Goal: Information Seeking & Learning: Learn about a topic

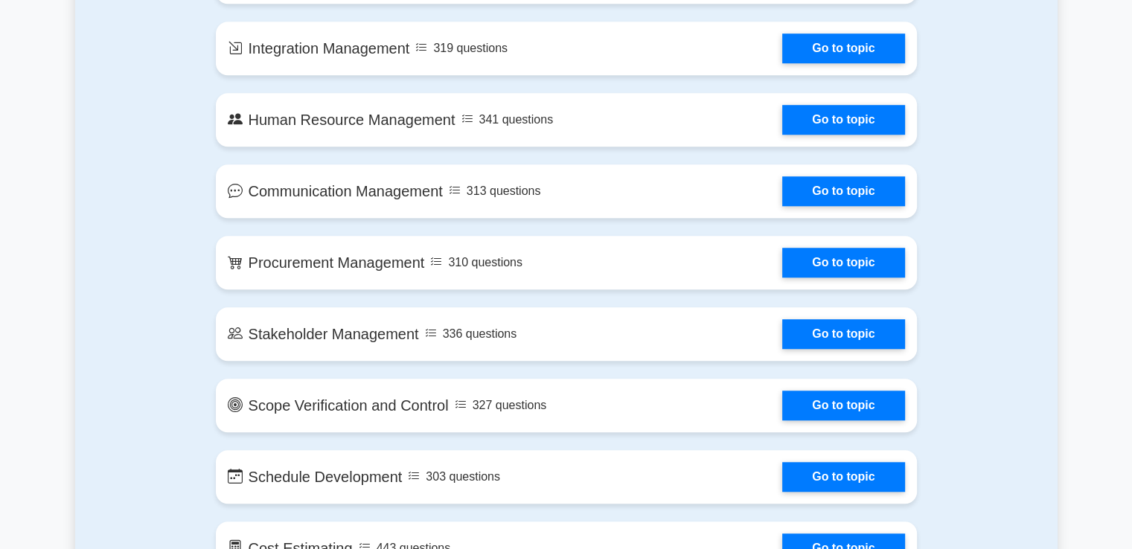
scroll to position [1079, 0]
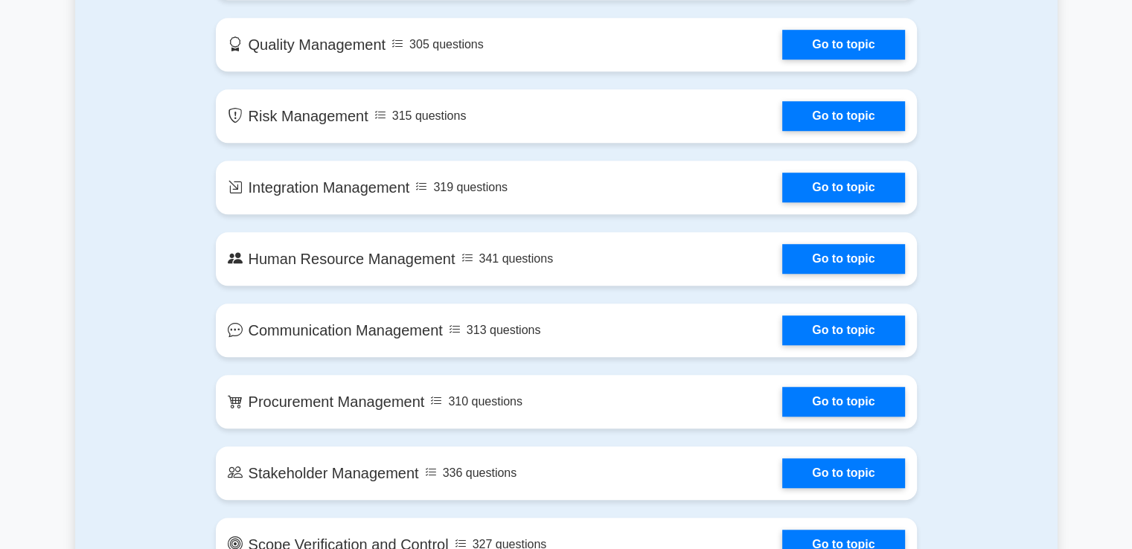
click at [782, 192] on link "Go to topic" at bounding box center [843, 188] width 122 height 30
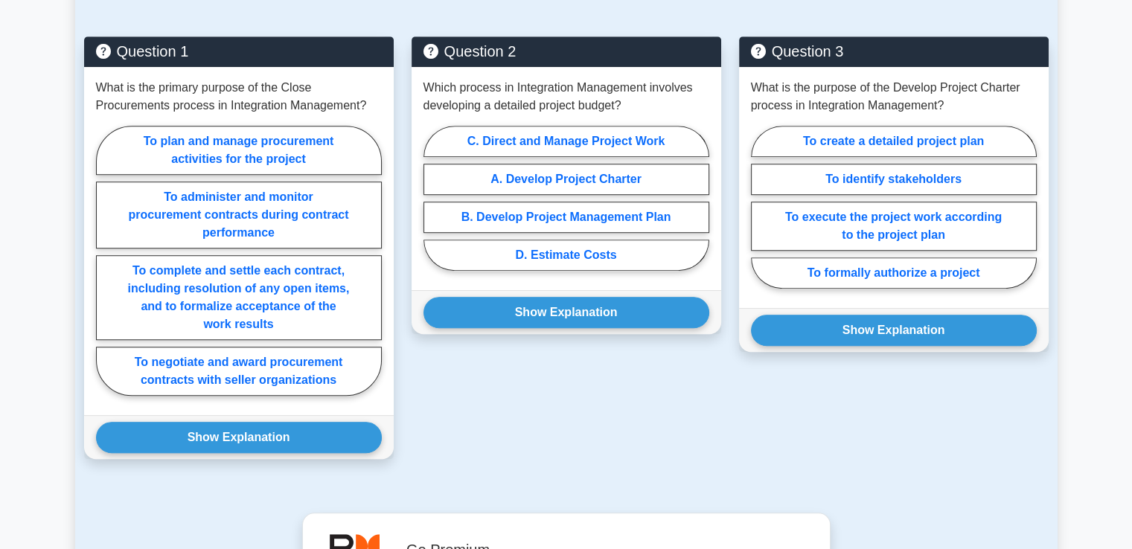
scroll to position [1059, 0]
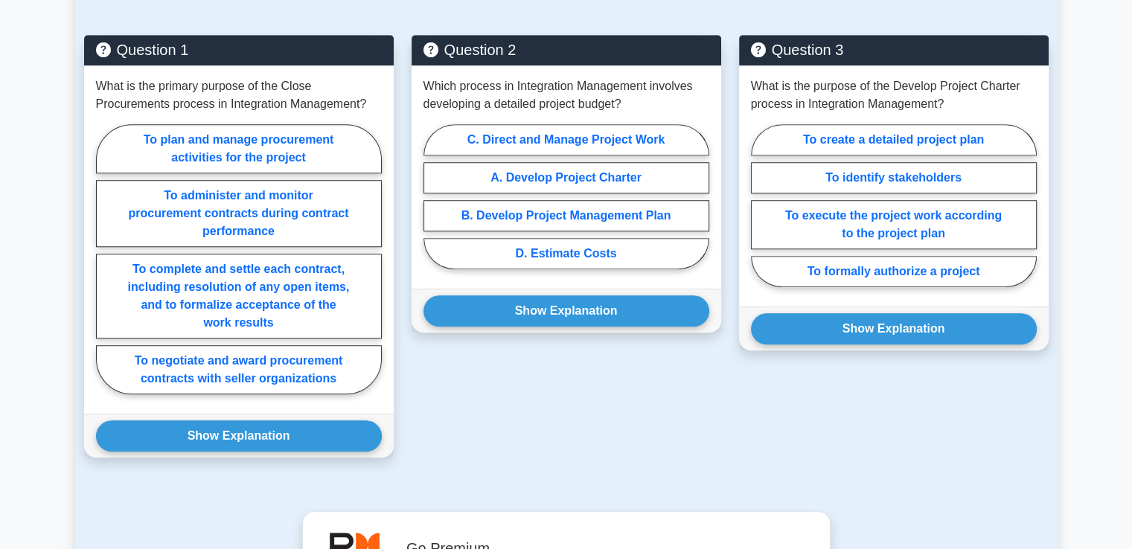
click at [553, 137] on label "C. Direct and Manage Project Work" at bounding box center [567, 139] width 286 height 31
click at [433, 197] on input "C. Direct and Manage Project Work" at bounding box center [429, 202] width 10 height 10
radio input "true"
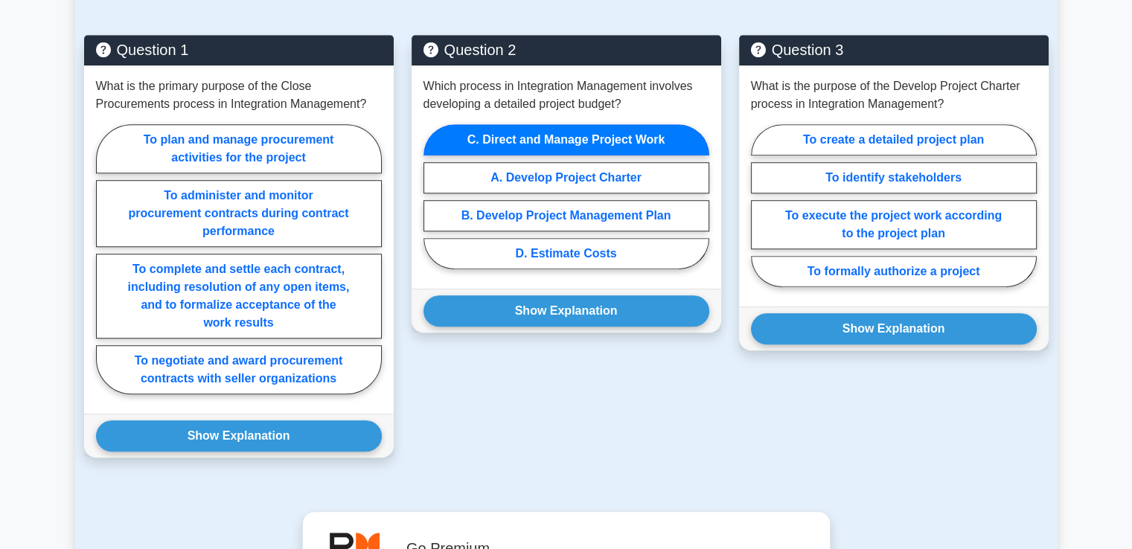
click at [542, 249] on label "D. Estimate Costs" at bounding box center [567, 253] width 286 height 31
click at [433, 206] on input "D. Estimate Costs" at bounding box center [429, 202] width 10 height 10
radio input "true"
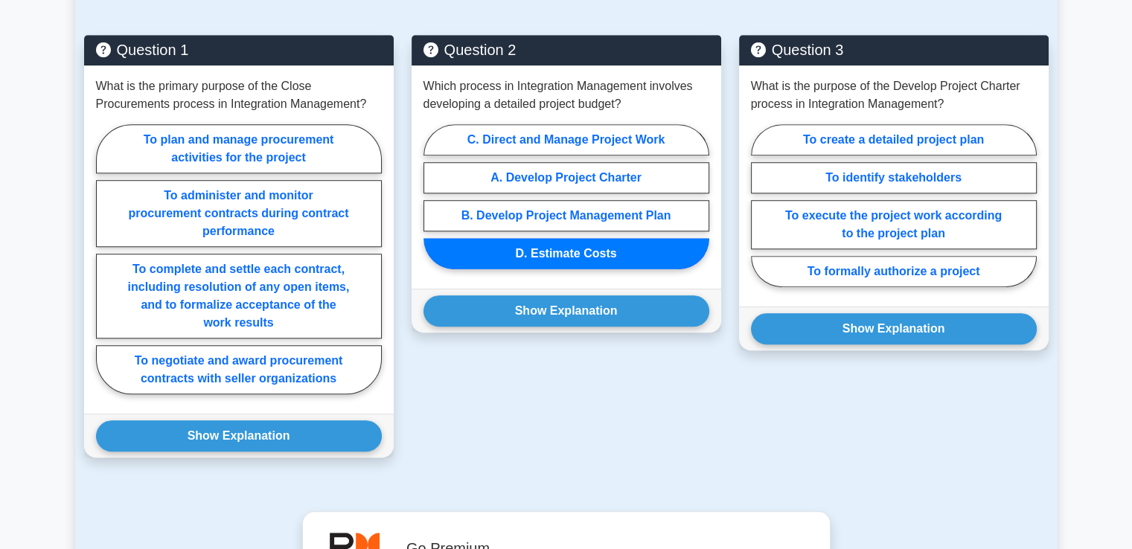
click at [538, 139] on label "C. Direct and Manage Project Work" at bounding box center [567, 139] width 286 height 31
click at [433, 197] on input "C. Direct and Manage Project Work" at bounding box center [429, 202] width 10 height 10
radio input "true"
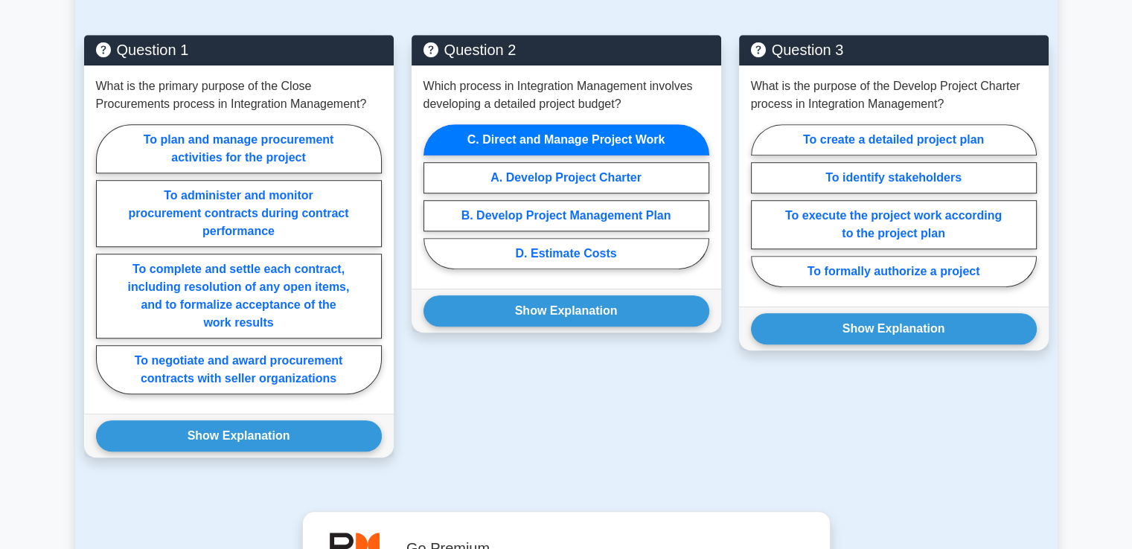
click at [542, 307] on button "Show Explanation" at bounding box center [567, 311] width 286 height 31
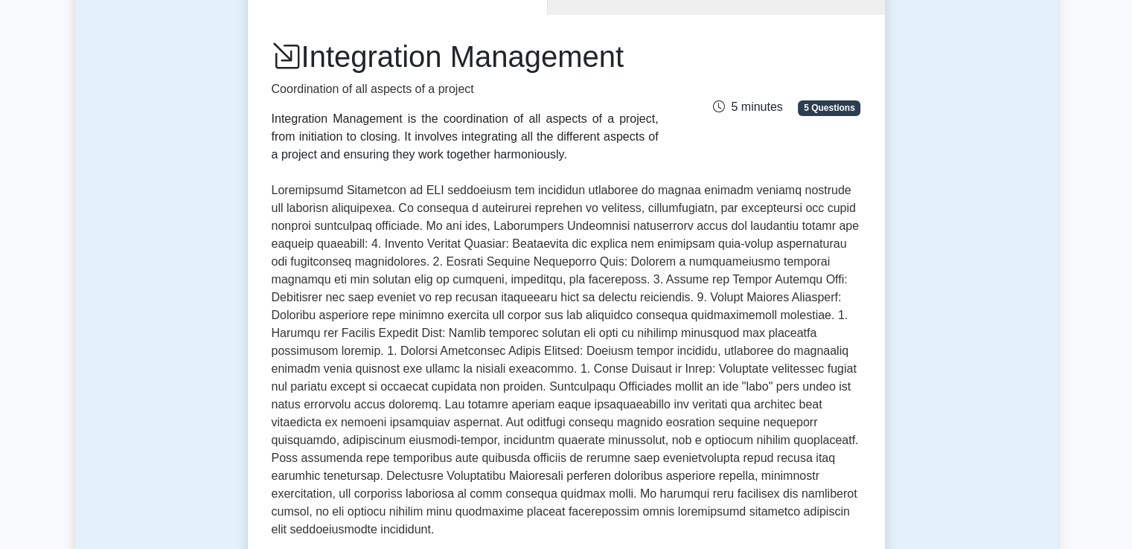
scroll to position [0, 0]
